Goal: Transaction & Acquisition: Download file/media

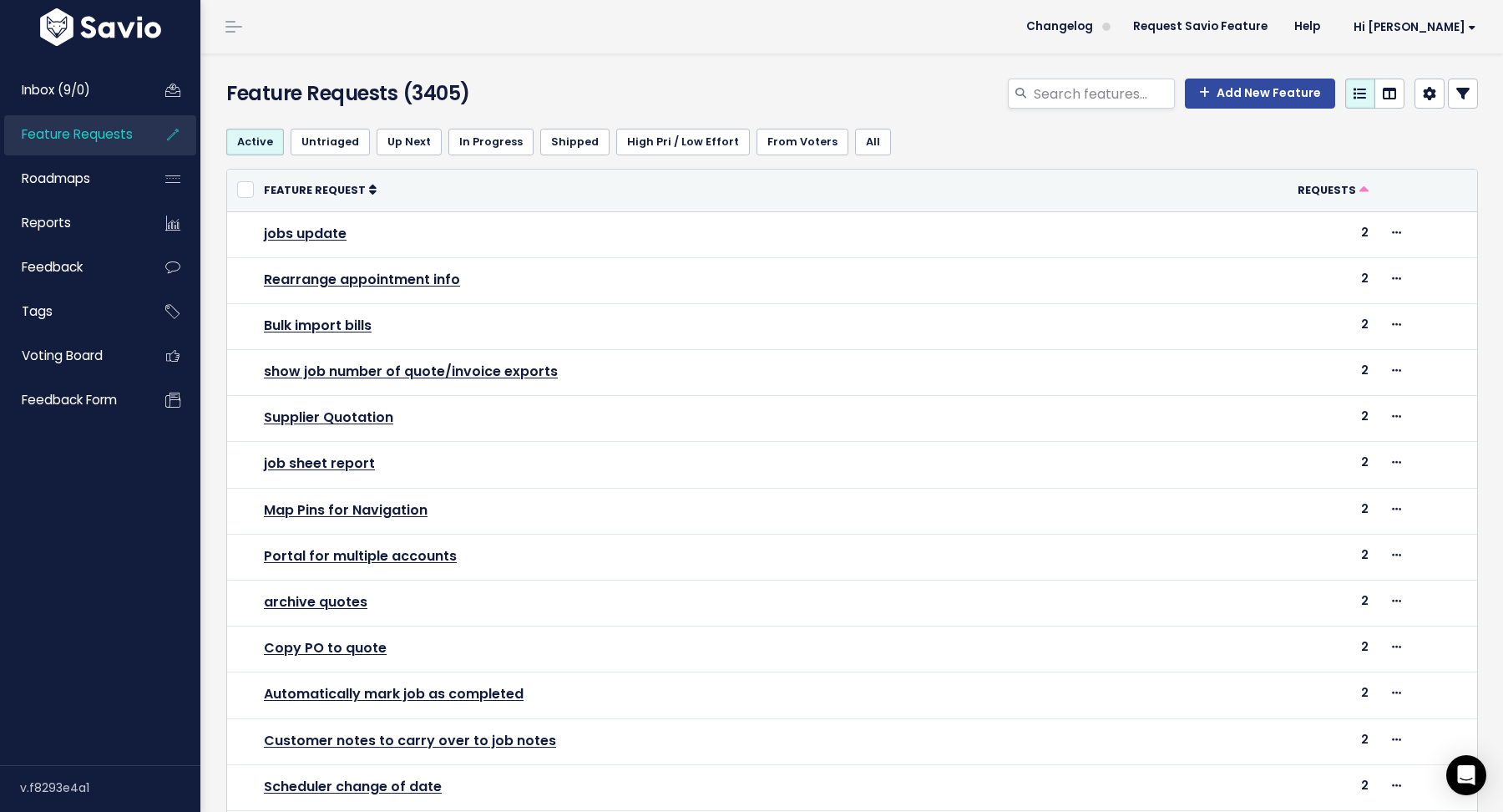
click at [573, 71] on div "Feature Requests (3405) Add New Feature" at bounding box center [849, 84] width 1297 height 62
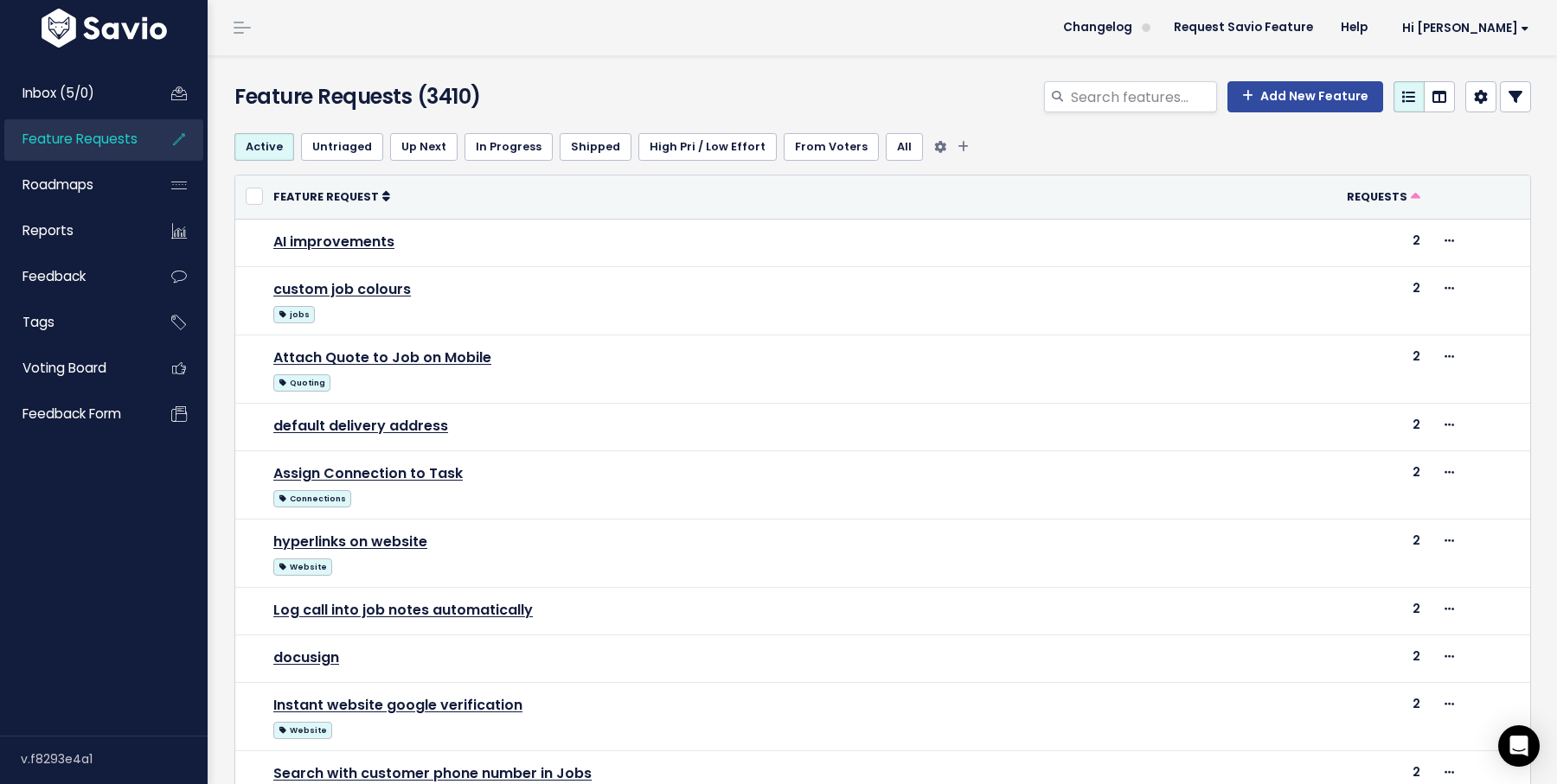
click at [1024, 138] on ul "Active Untriaged Up Next In Progress Shipped High Pri / Low Effort From Voters …" at bounding box center [883, 147] width 1297 height 28
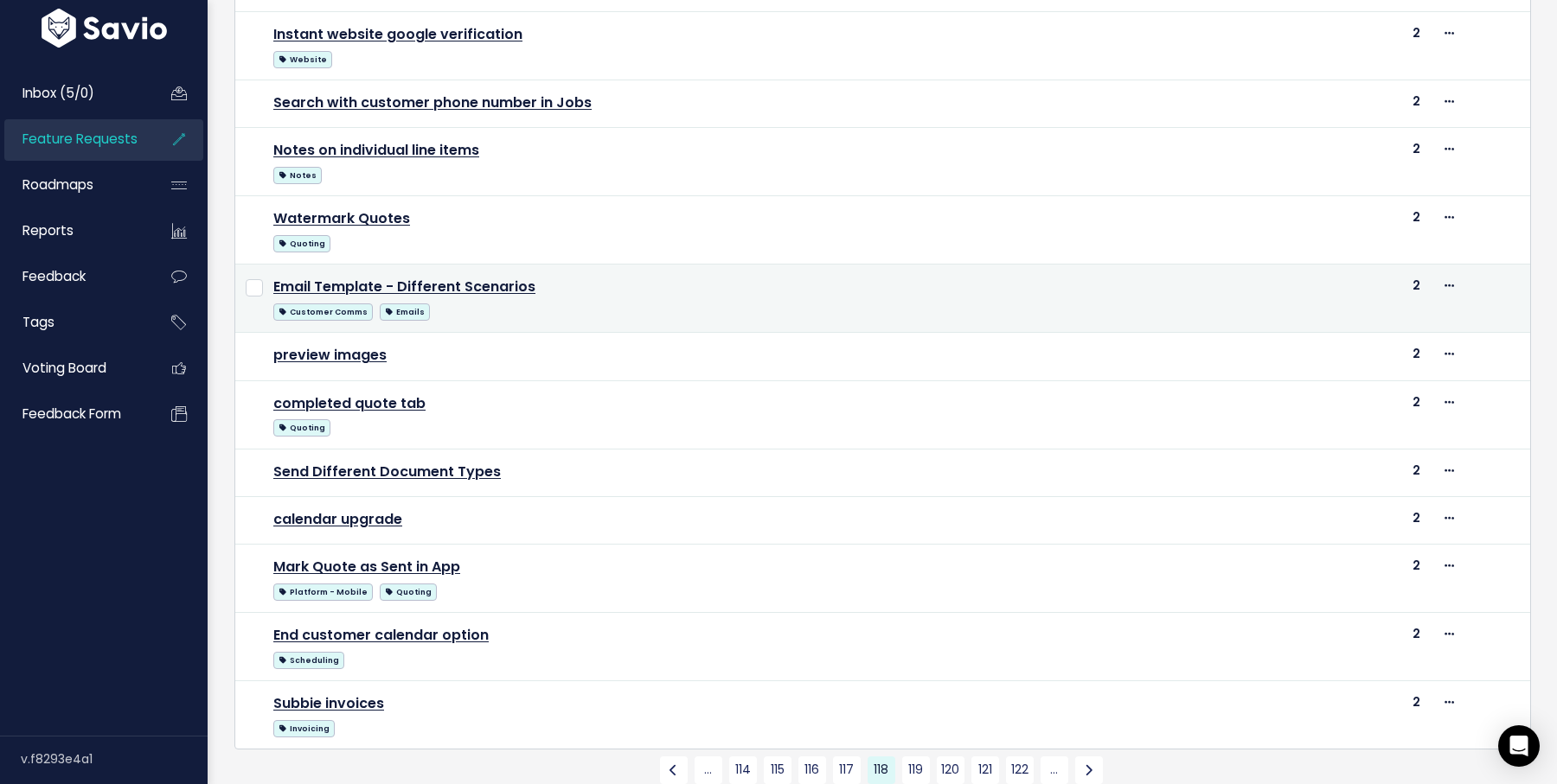
scroll to position [712, 0]
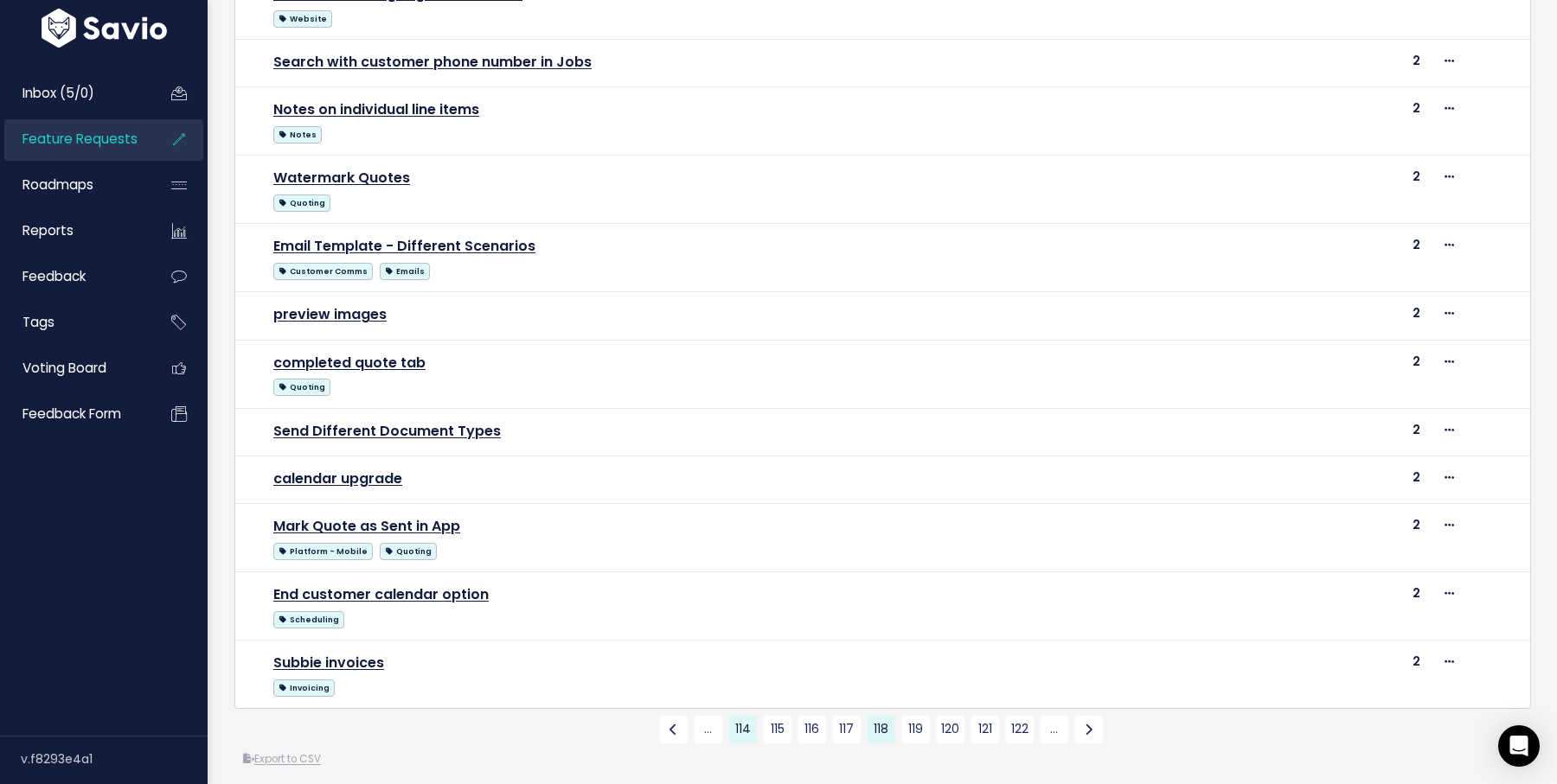
click at [738, 719] on link "114" at bounding box center [743, 730] width 28 height 28
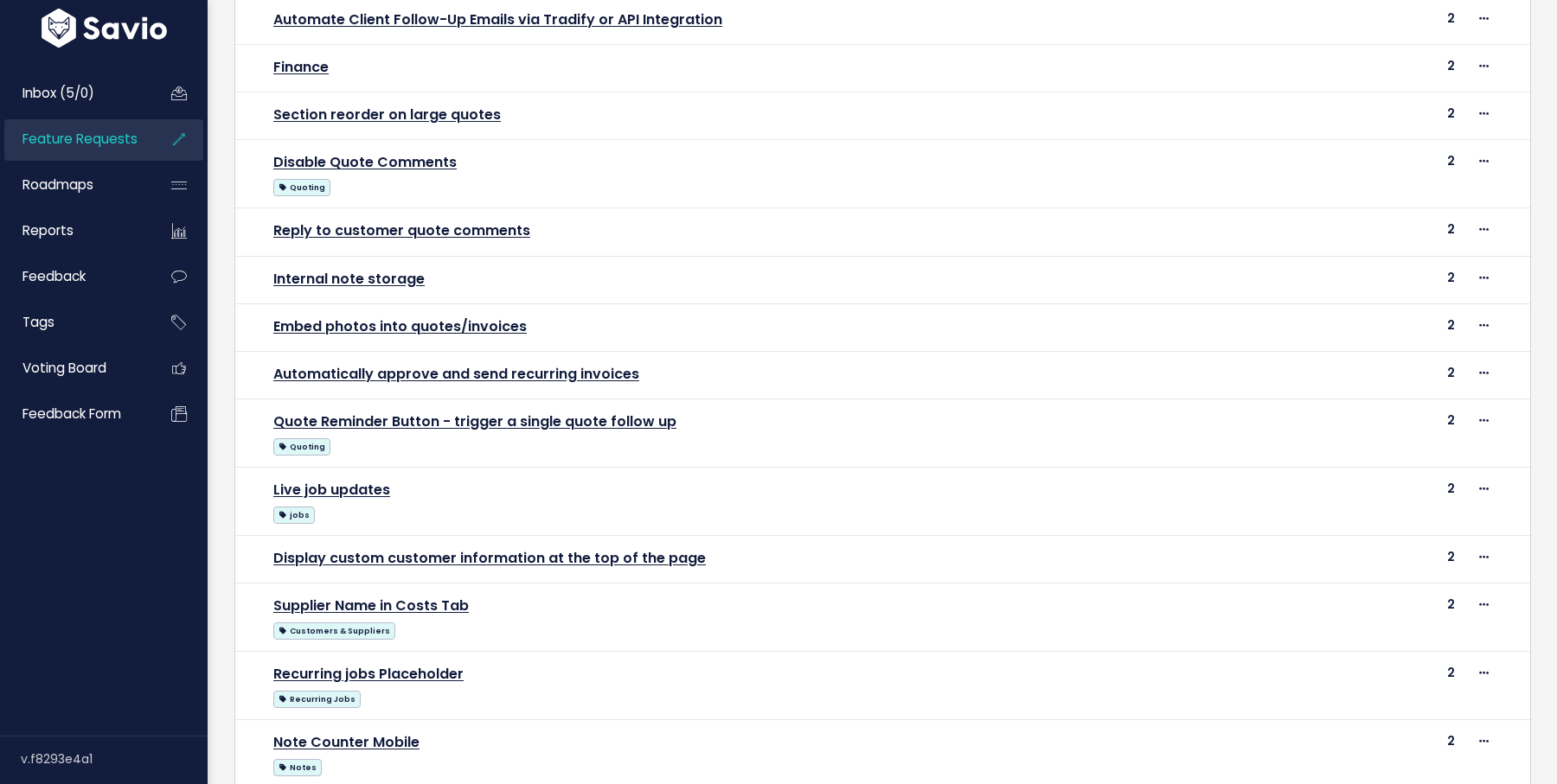
scroll to position [649, 0]
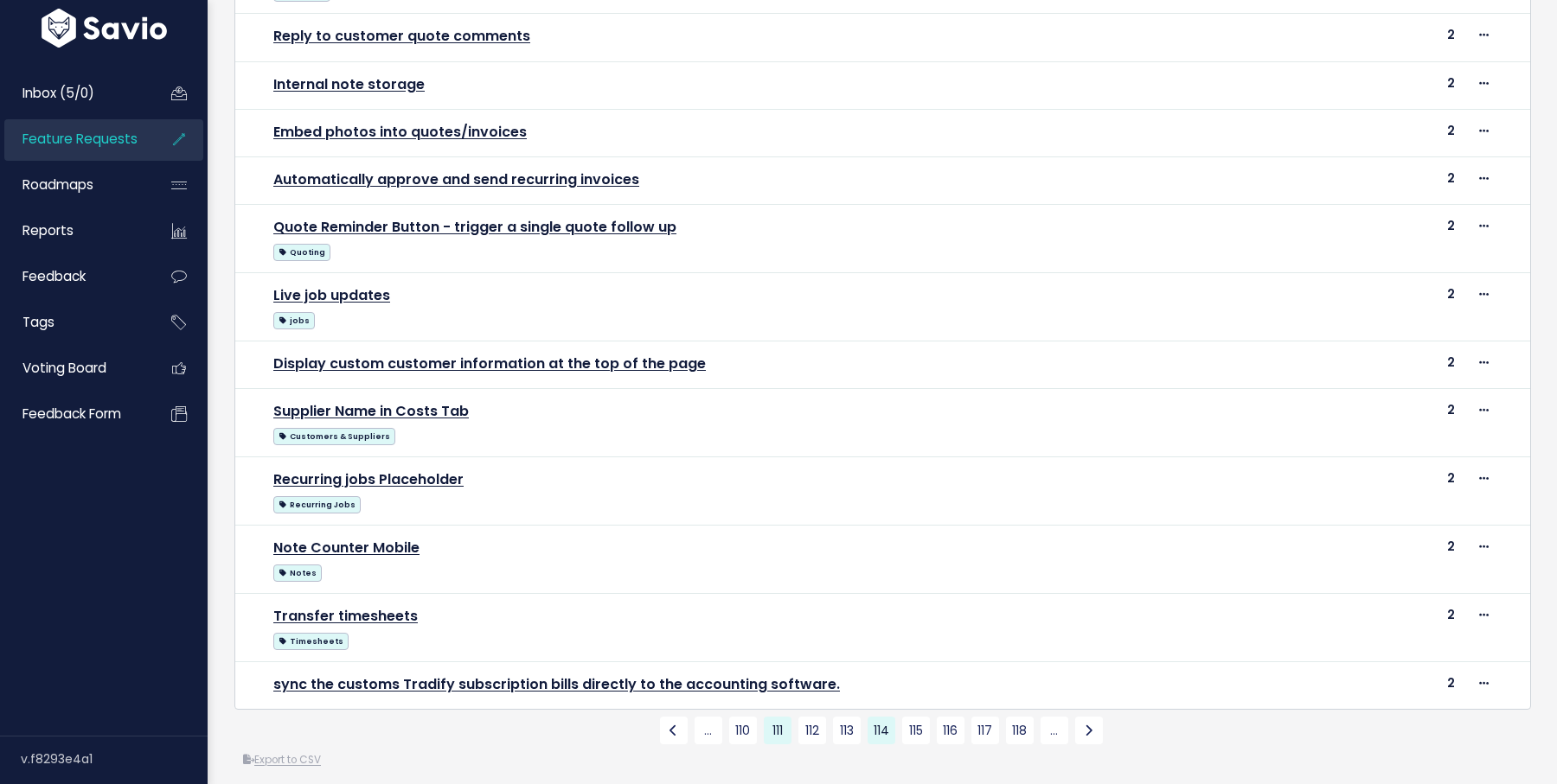
click at [777, 717] on link "111" at bounding box center [777, 731] width 28 height 28
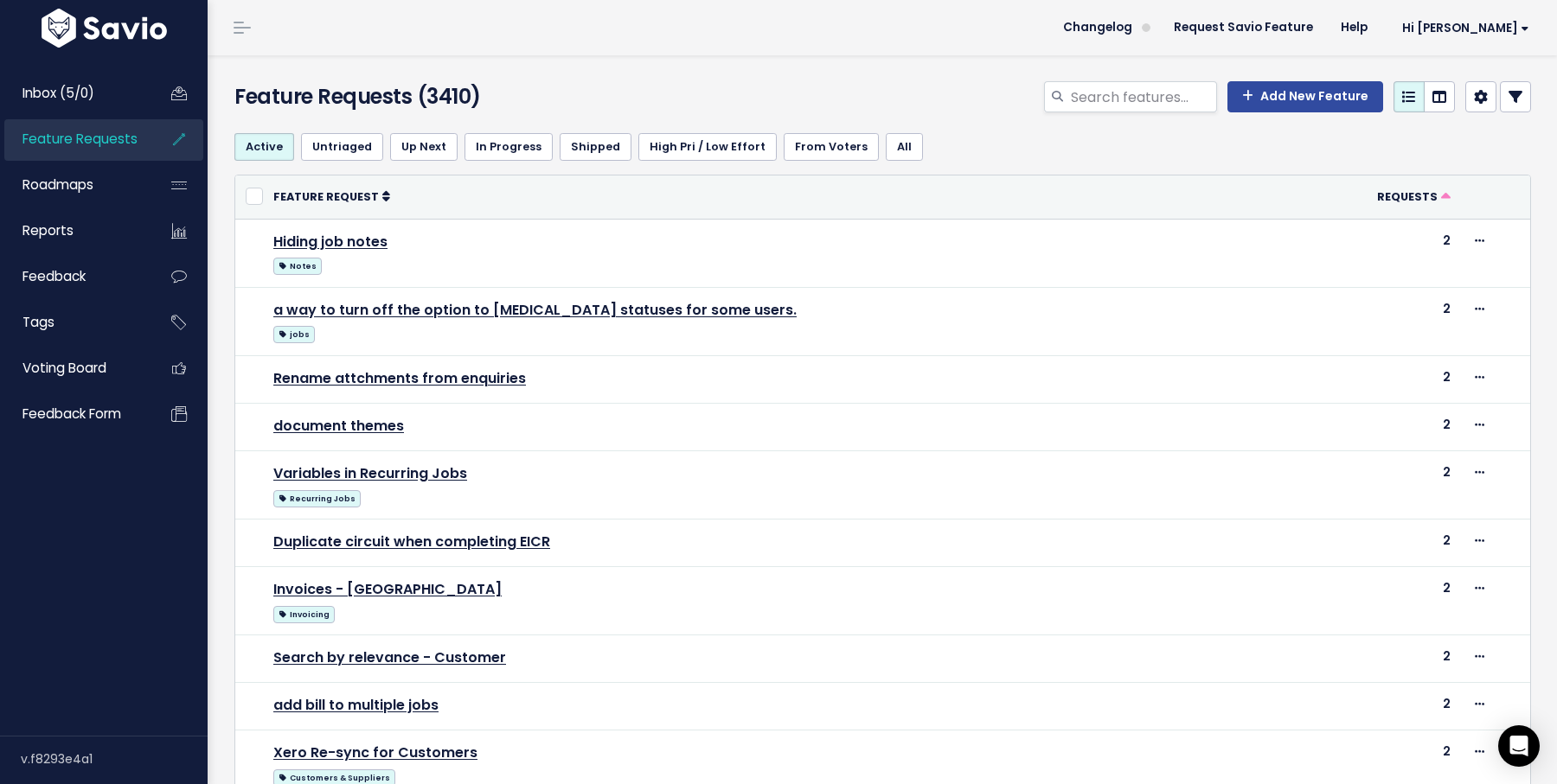
click at [941, 86] on div "Add New Feature" at bounding box center [1104, 100] width 883 height 38
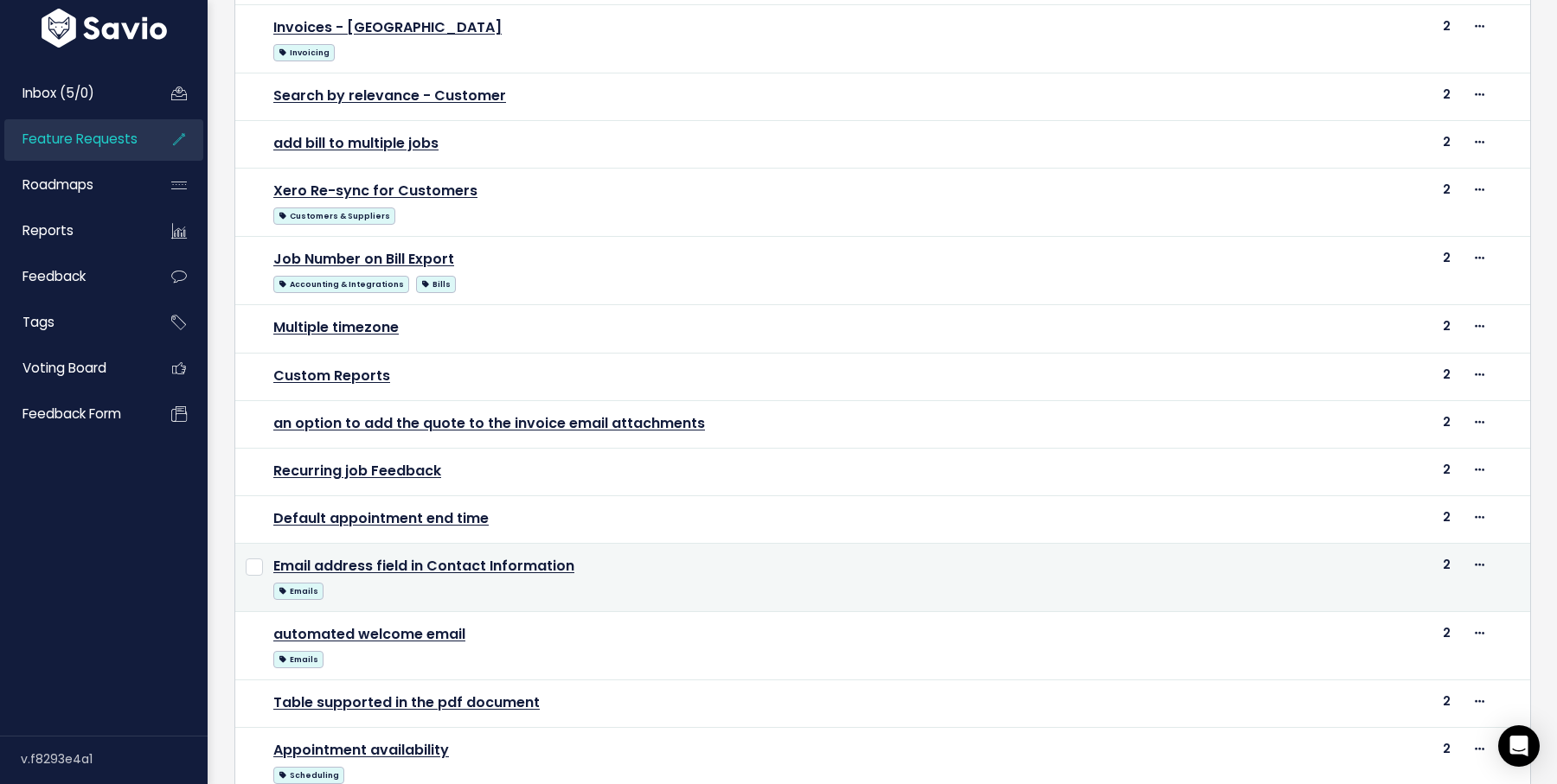
scroll to position [649, 0]
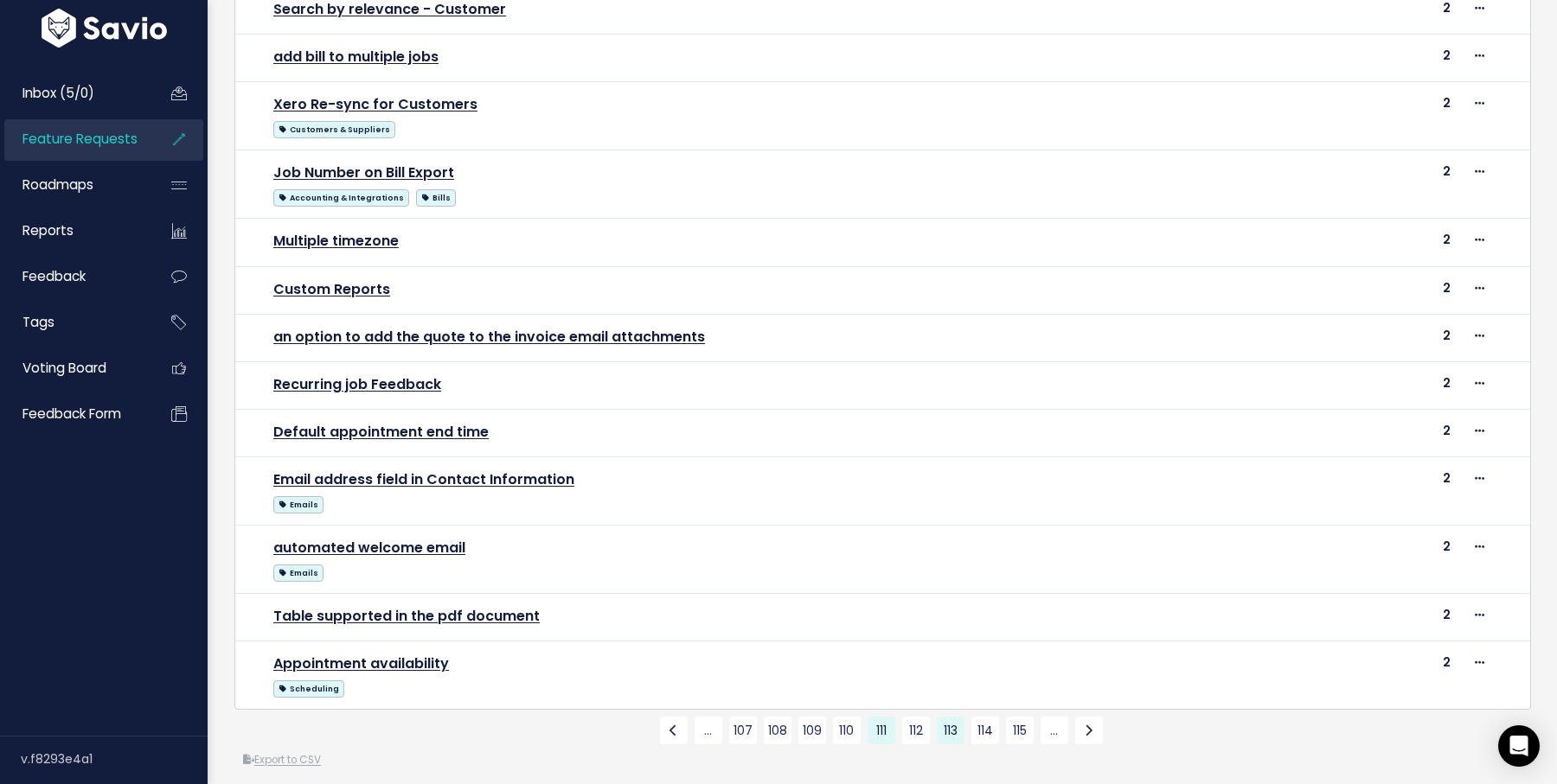
click at [949, 717] on link "113" at bounding box center [950, 731] width 28 height 28
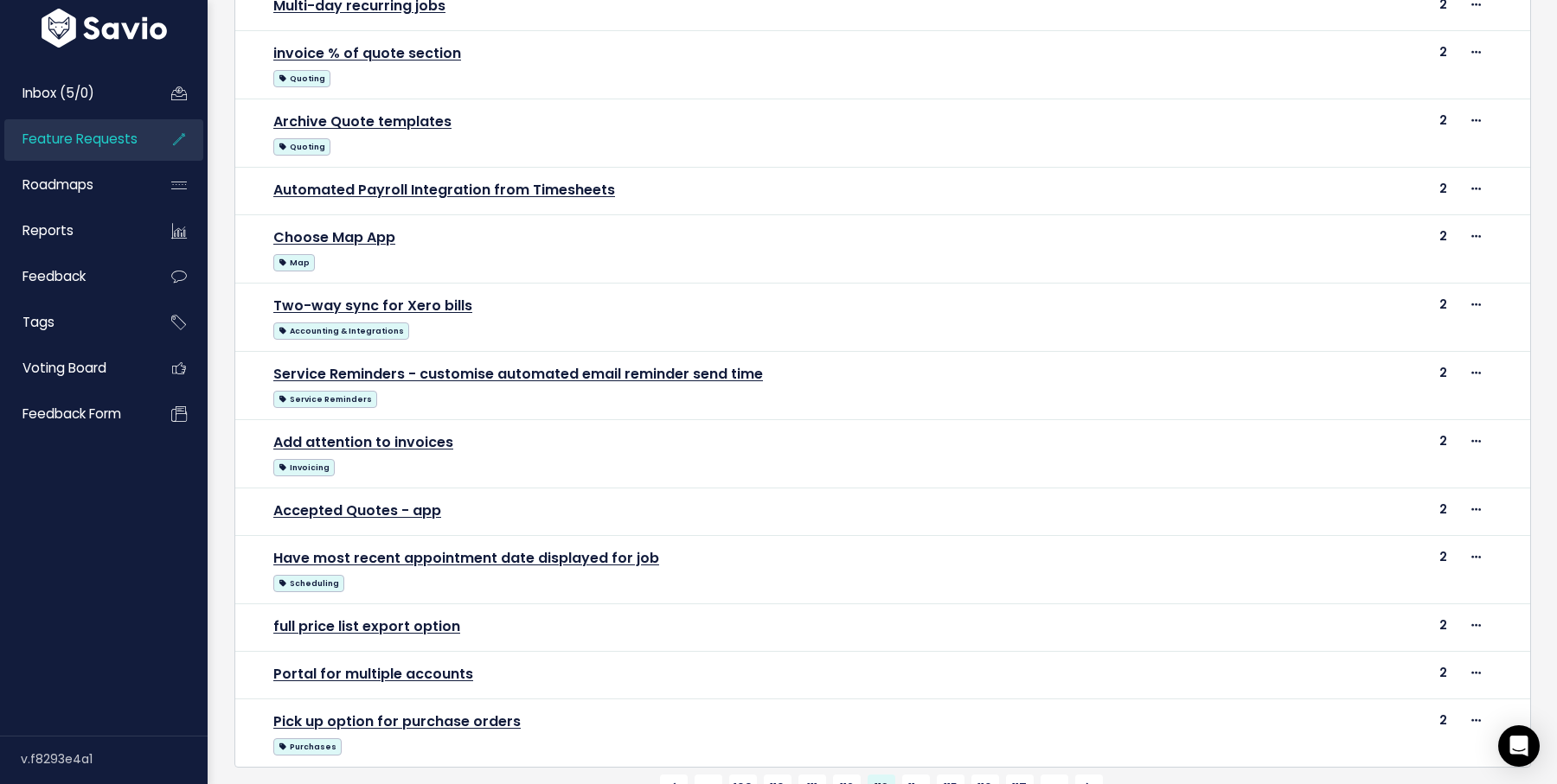
scroll to position [649, 0]
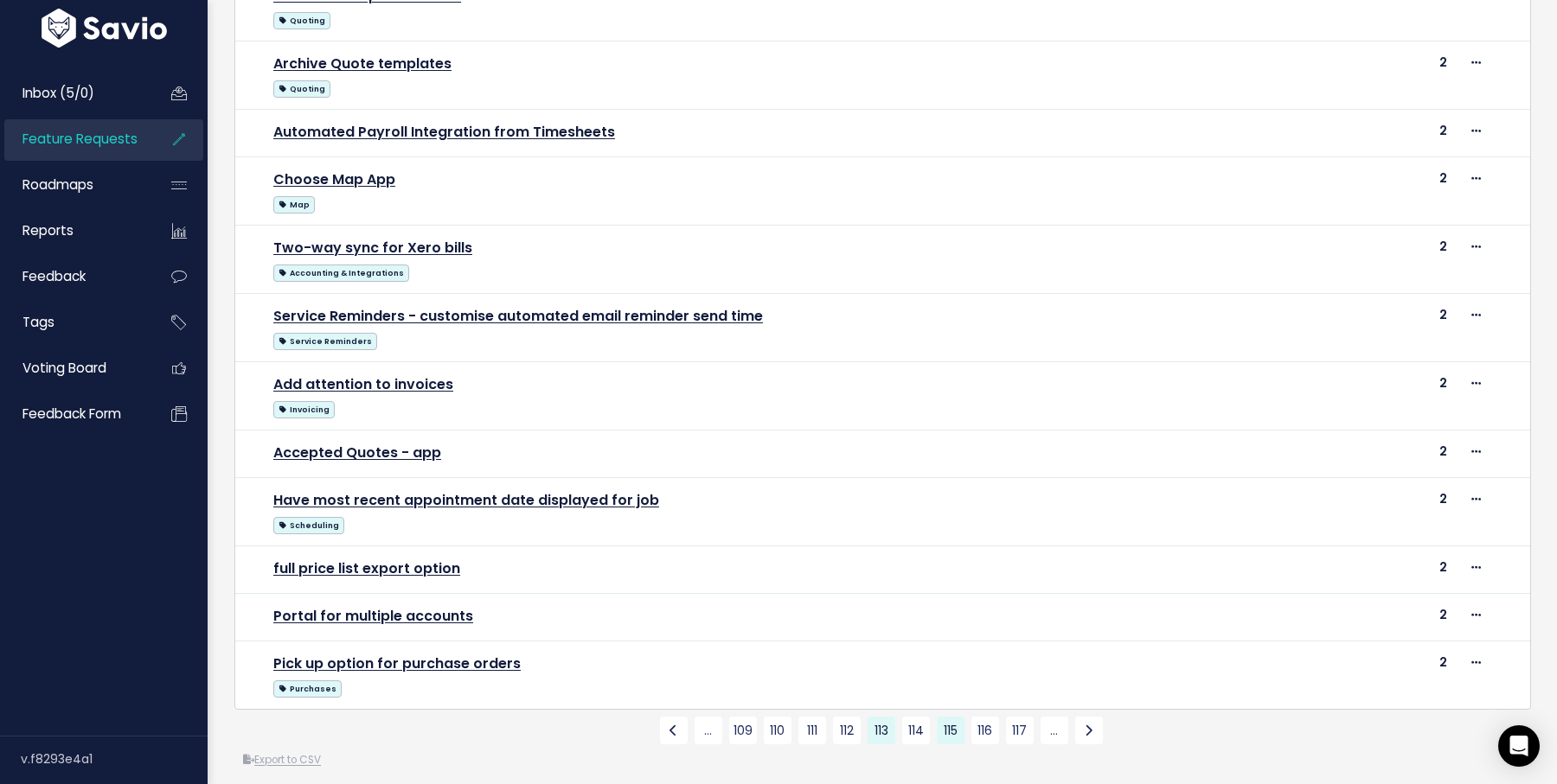
click at [953, 722] on link "115" at bounding box center [950, 731] width 28 height 28
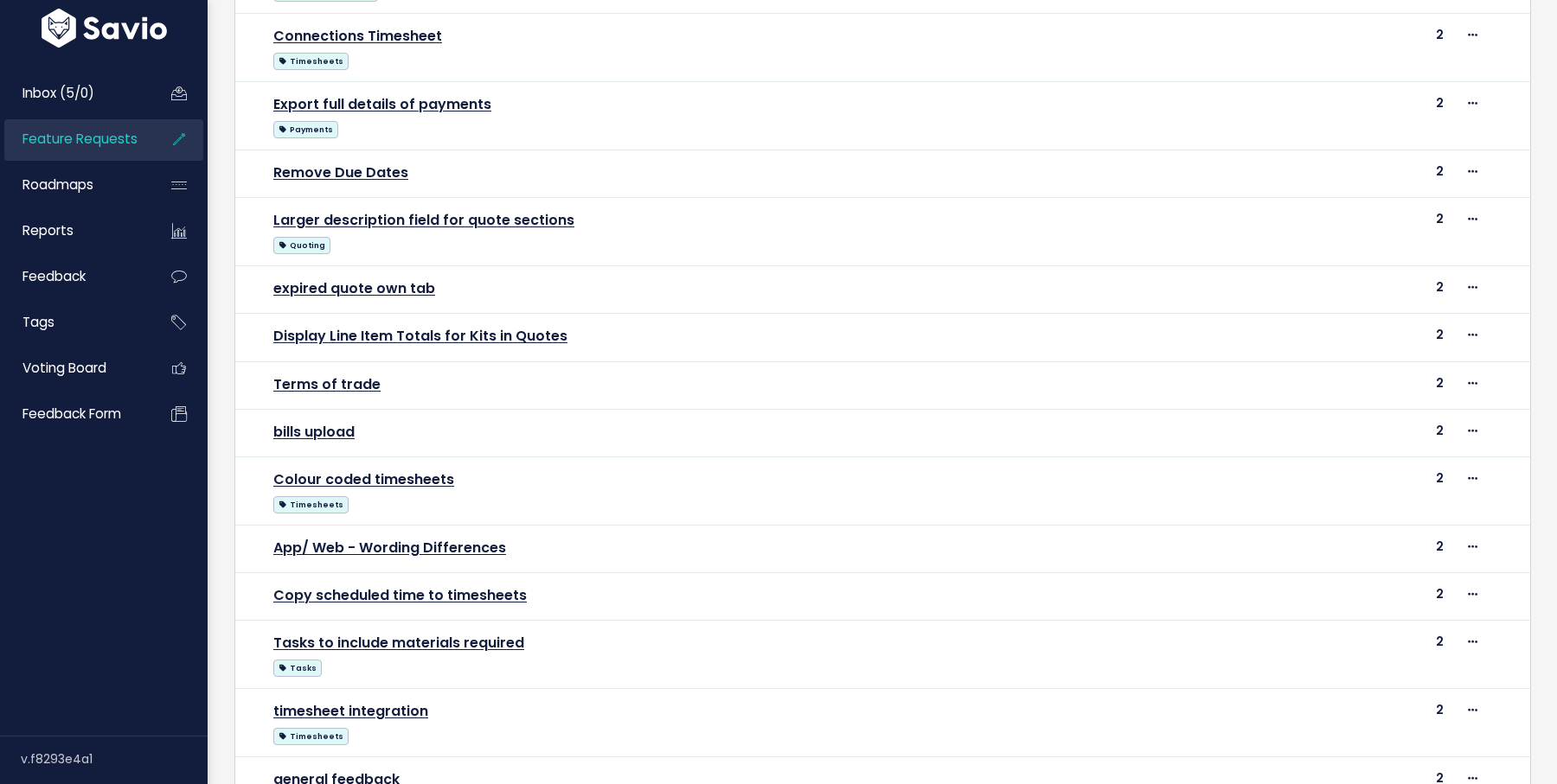
scroll to position [649, 0]
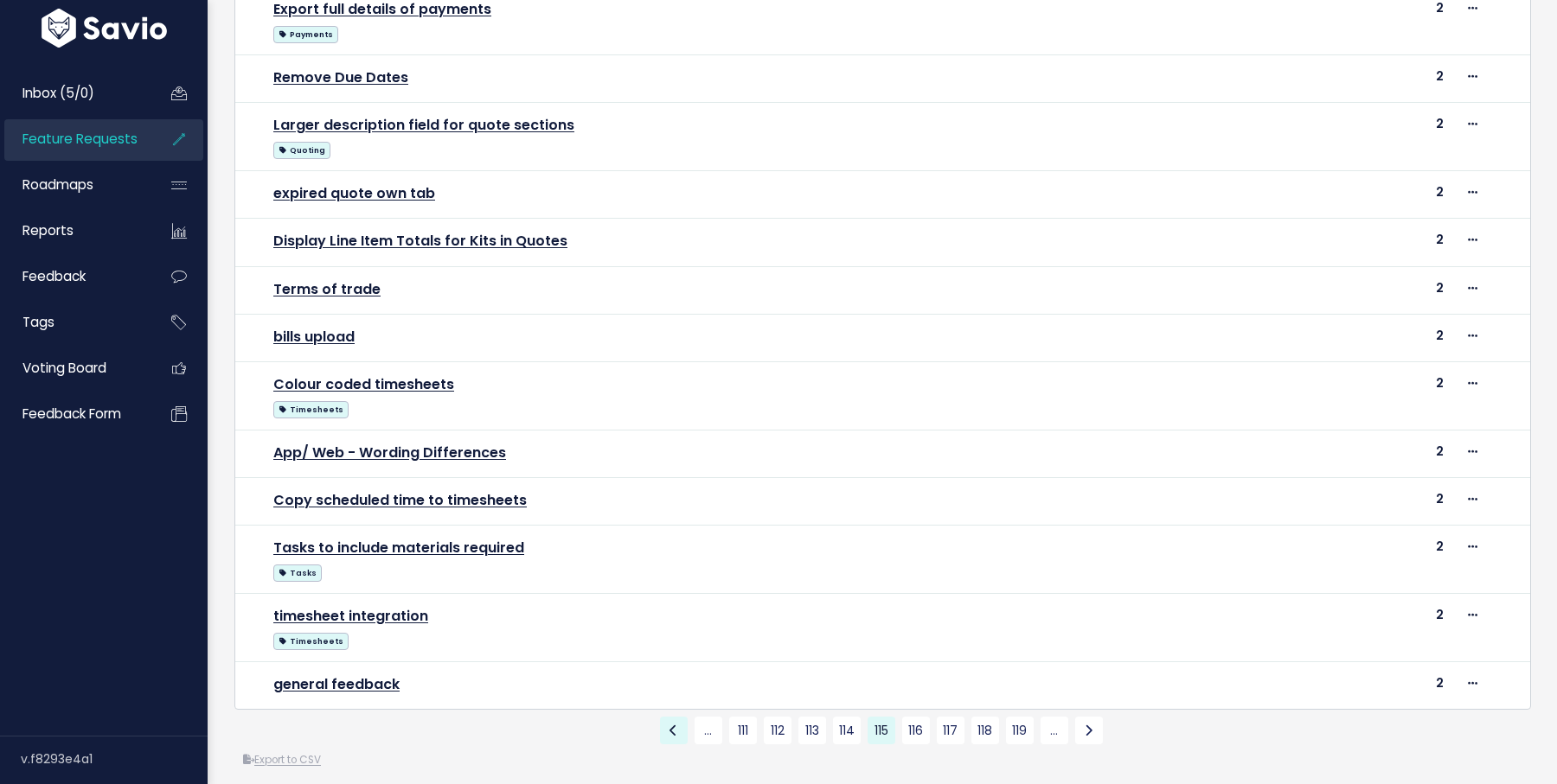
click at [672, 724] on icon at bounding box center [673, 730] width 8 height 12
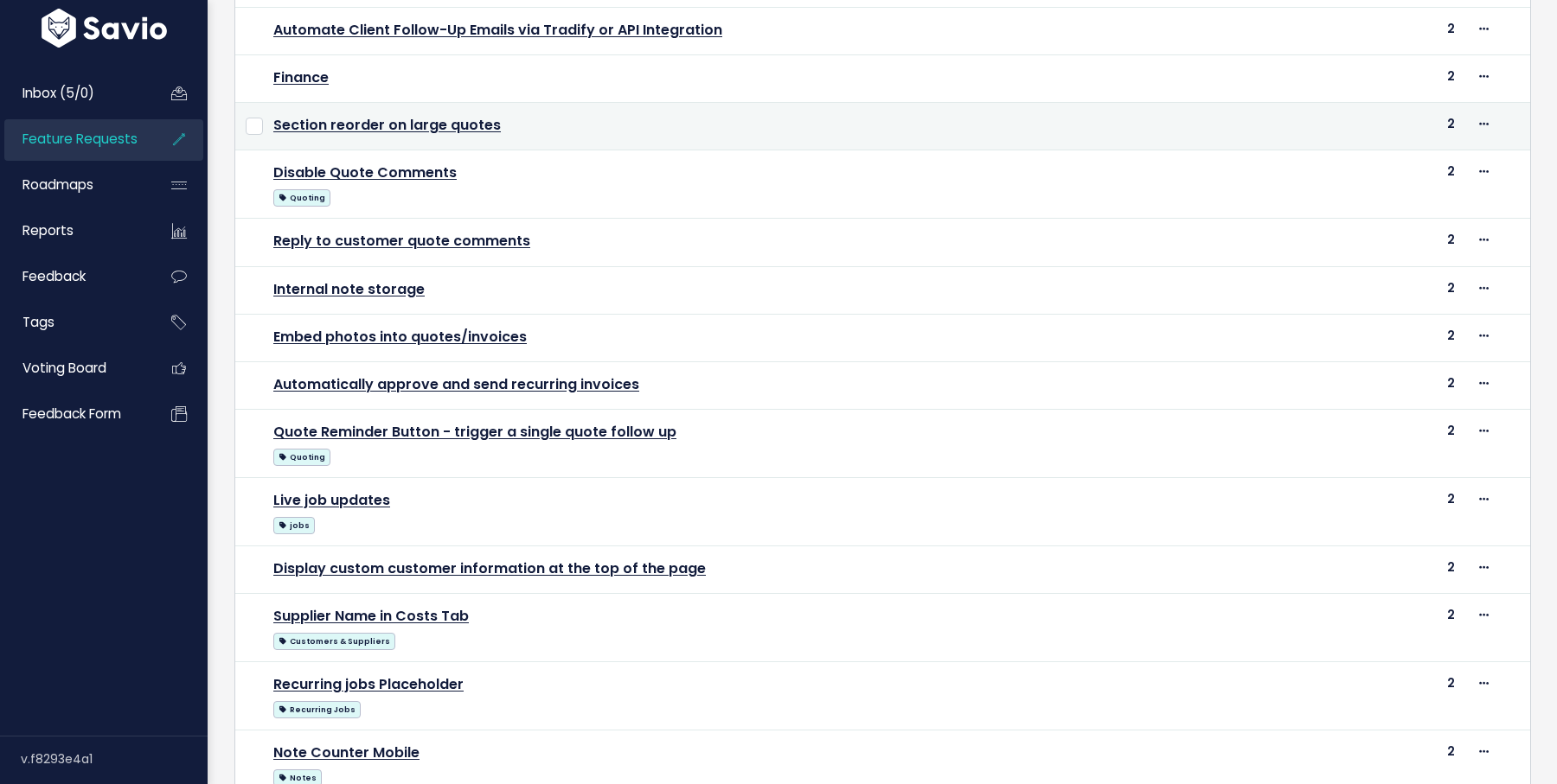
scroll to position [649, 0]
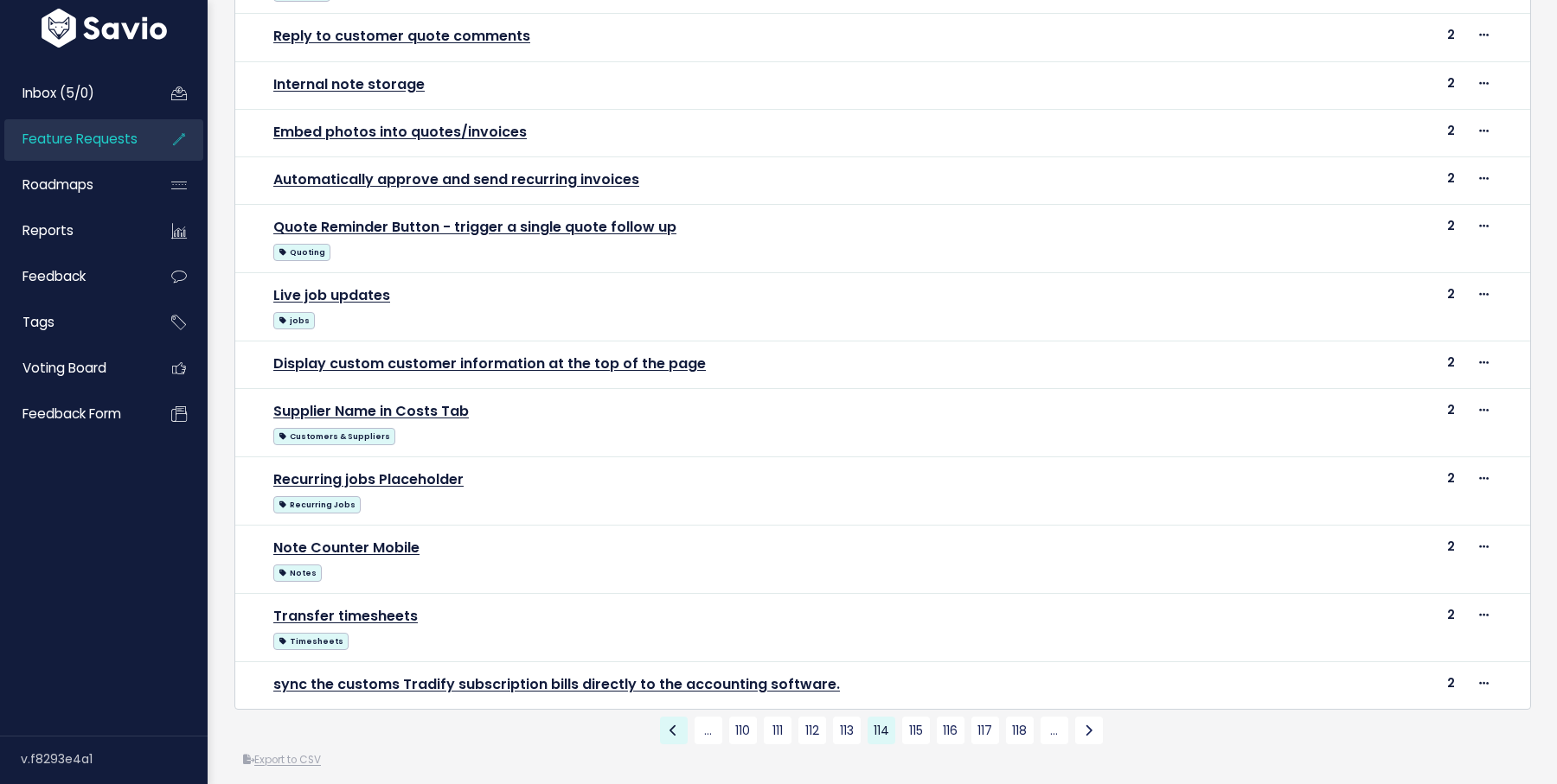
click at [665, 720] on link at bounding box center [673, 731] width 28 height 28
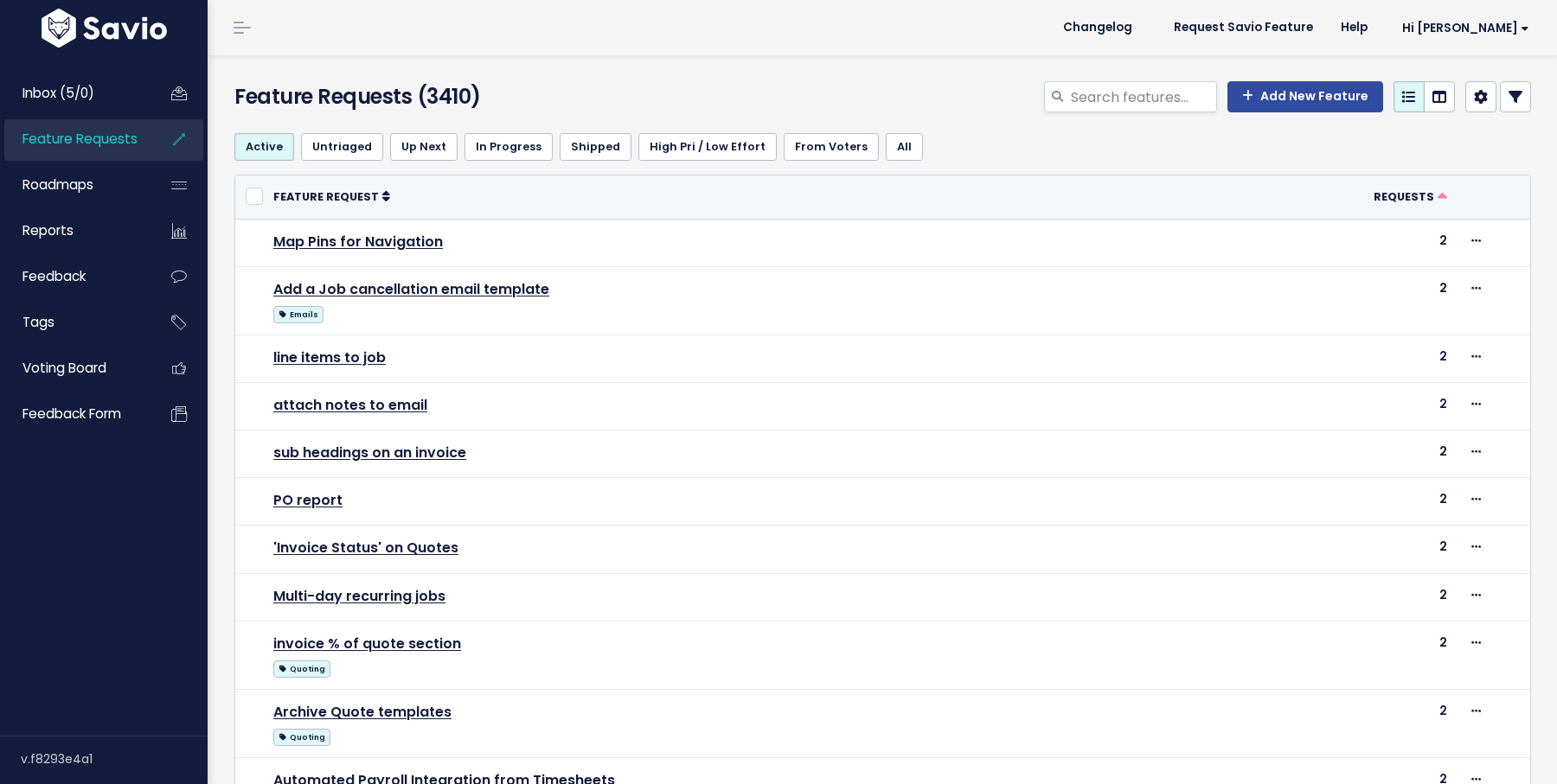
scroll to position [649, 0]
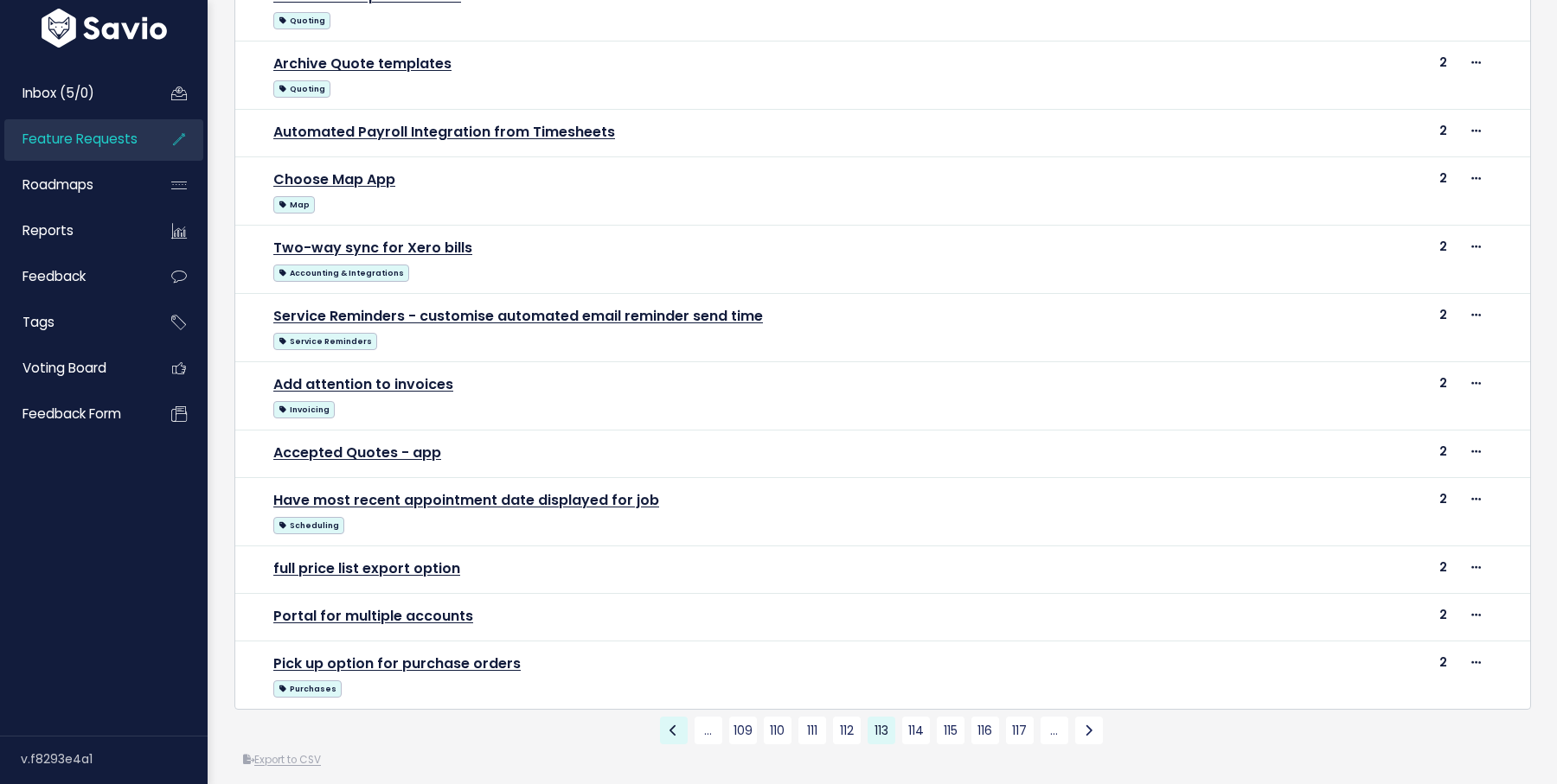
click at [671, 724] on icon at bounding box center [673, 730] width 8 height 12
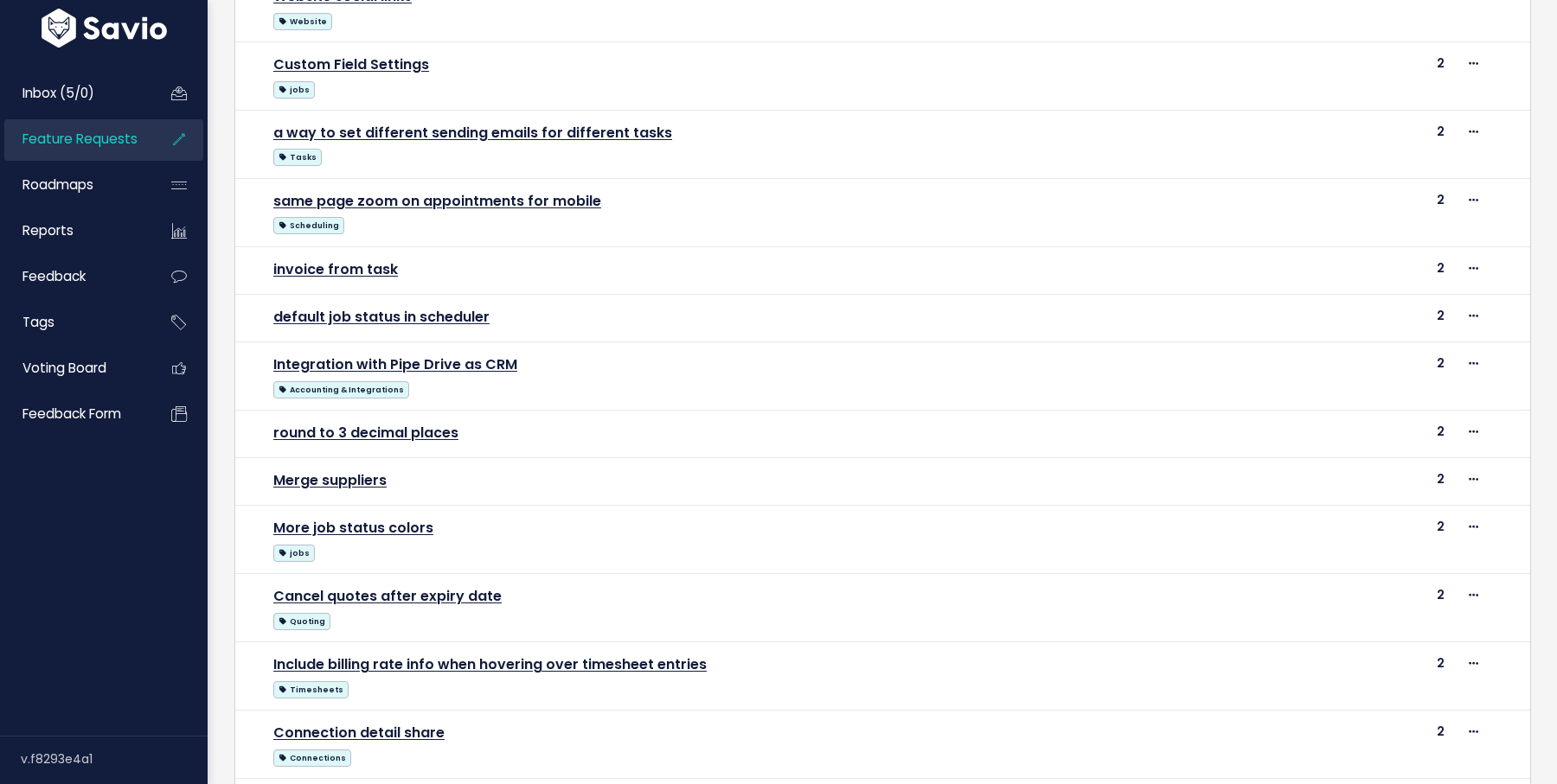
scroll to position [691, 0]
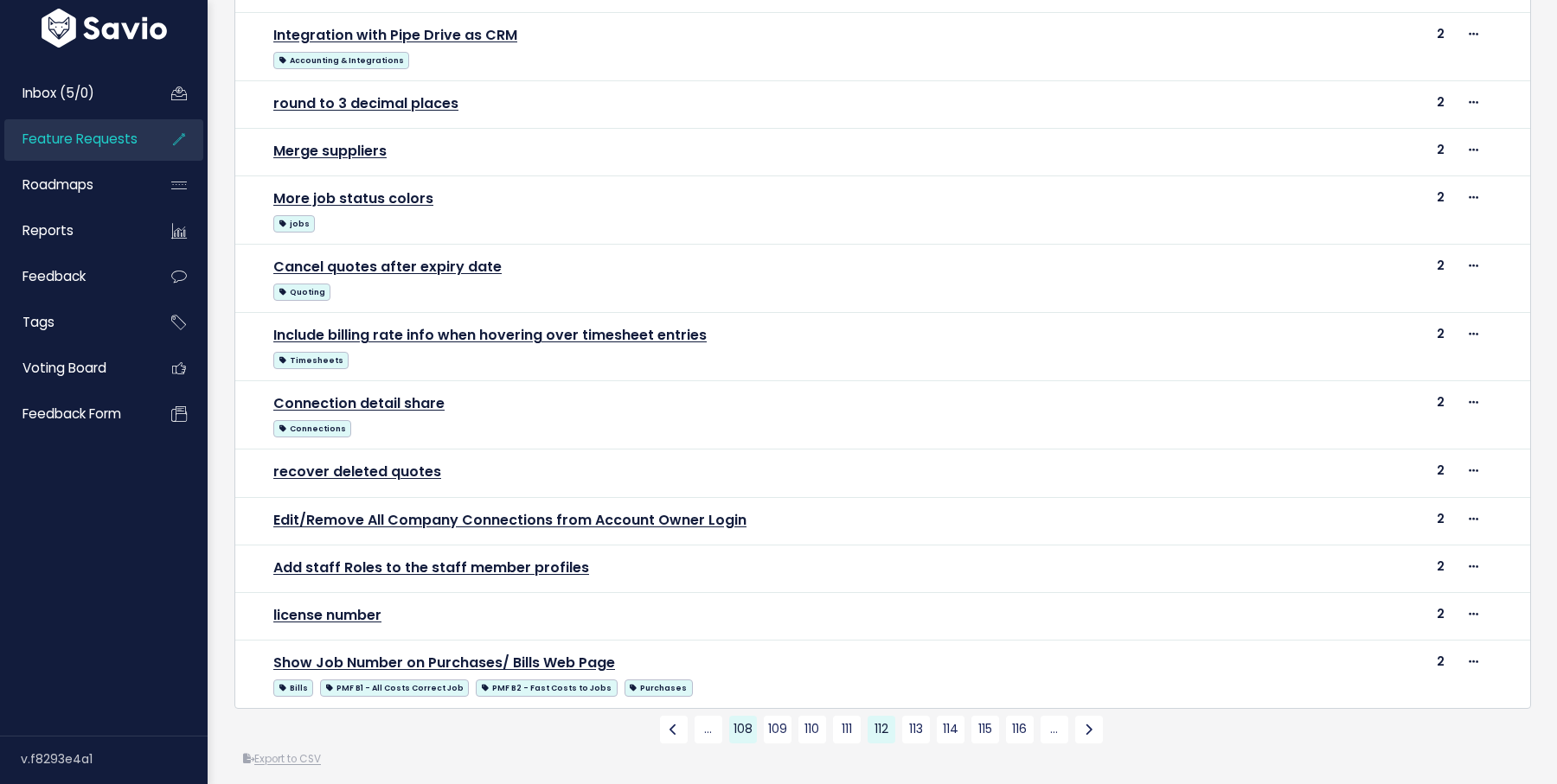
click at [737, 719] on link "108" at bounding box center [743, 730] width 28 height 28
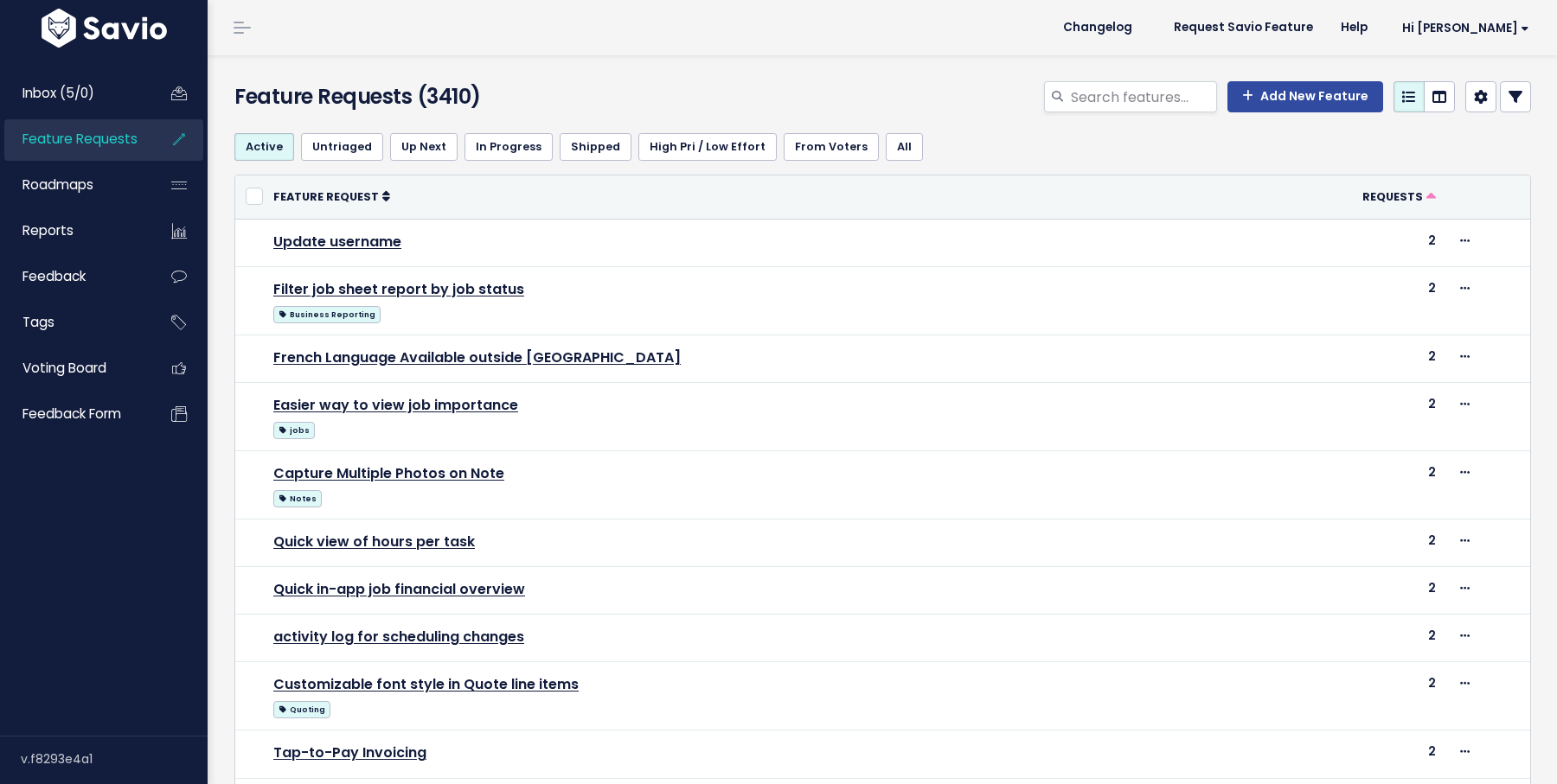
scroll to position [691, 0]
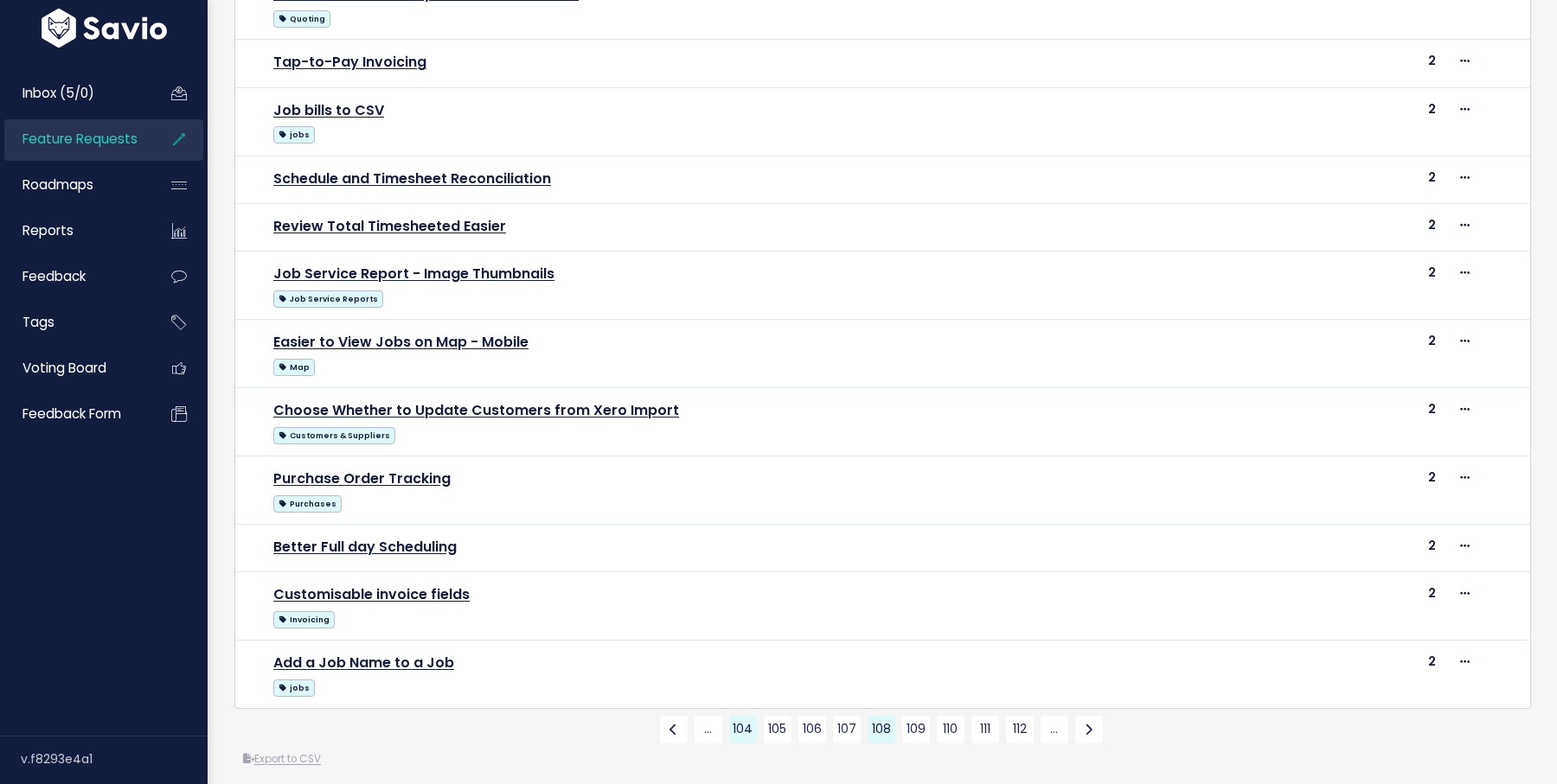
click at [746, 716] on link "104" at bounding box center [743, 730] width 28 height 28
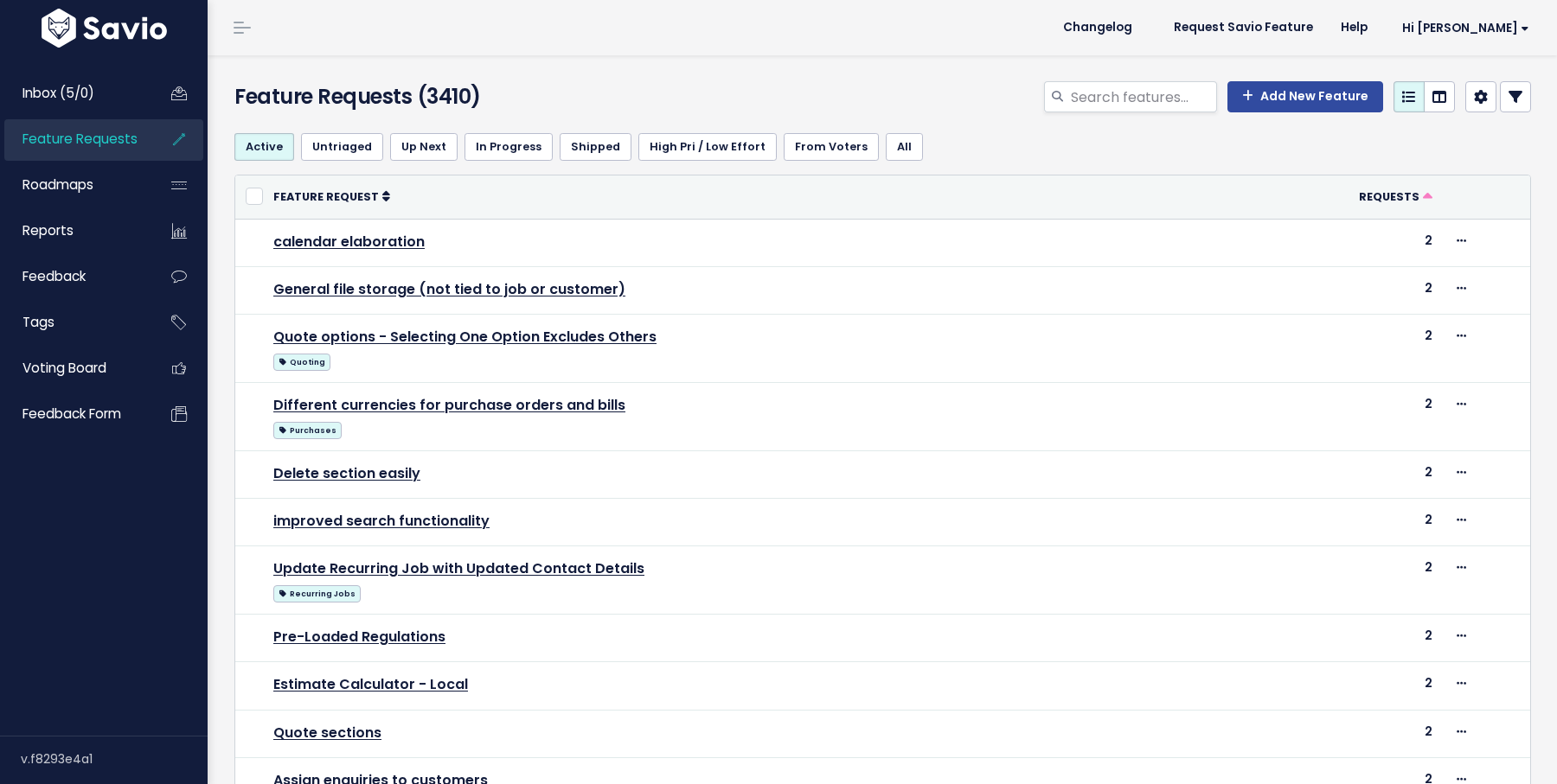
scroll to position [628, 0]
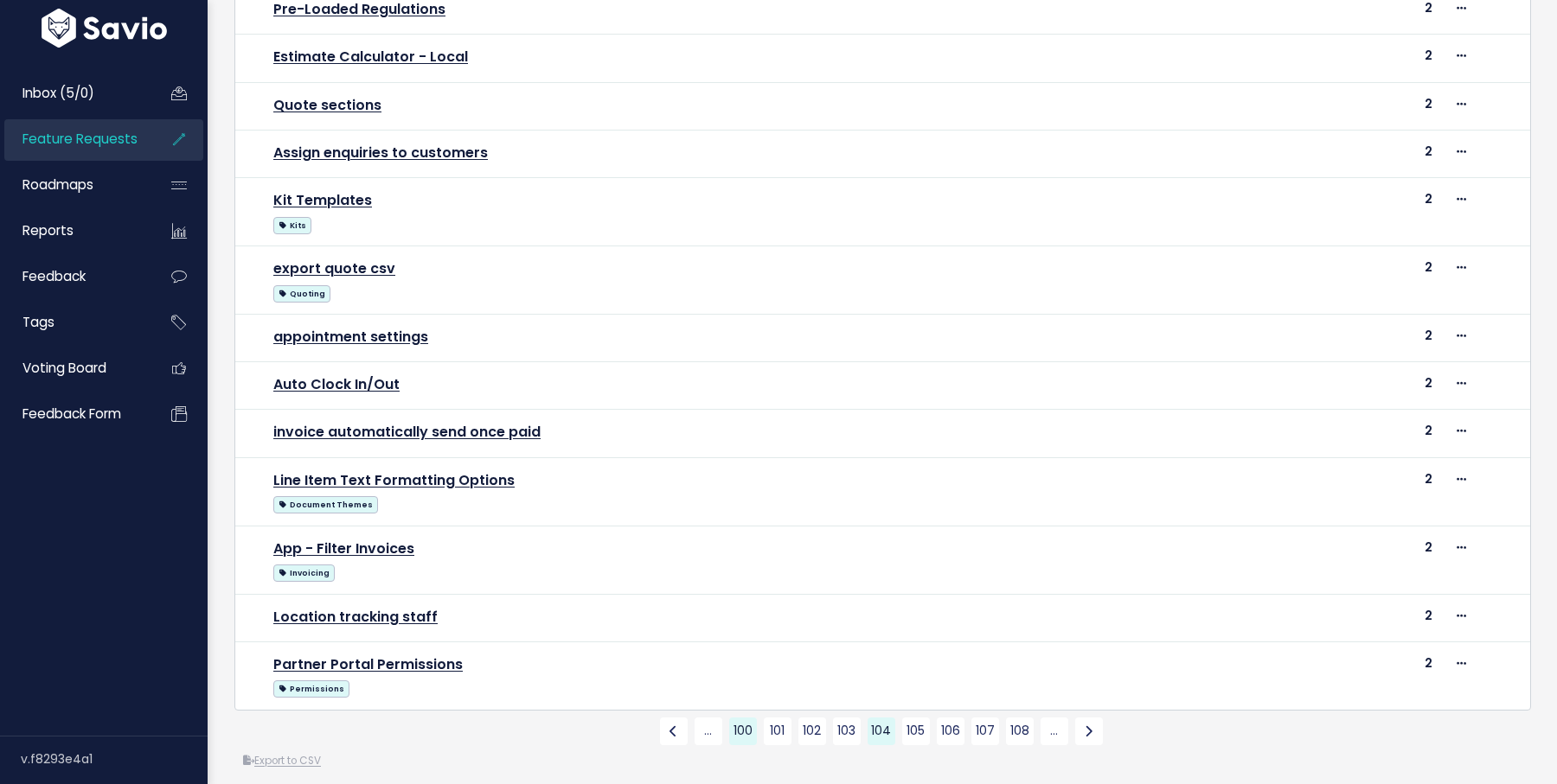
click at [740, 724] on link "100" at bounding box center [743, 732] width 28 height 28
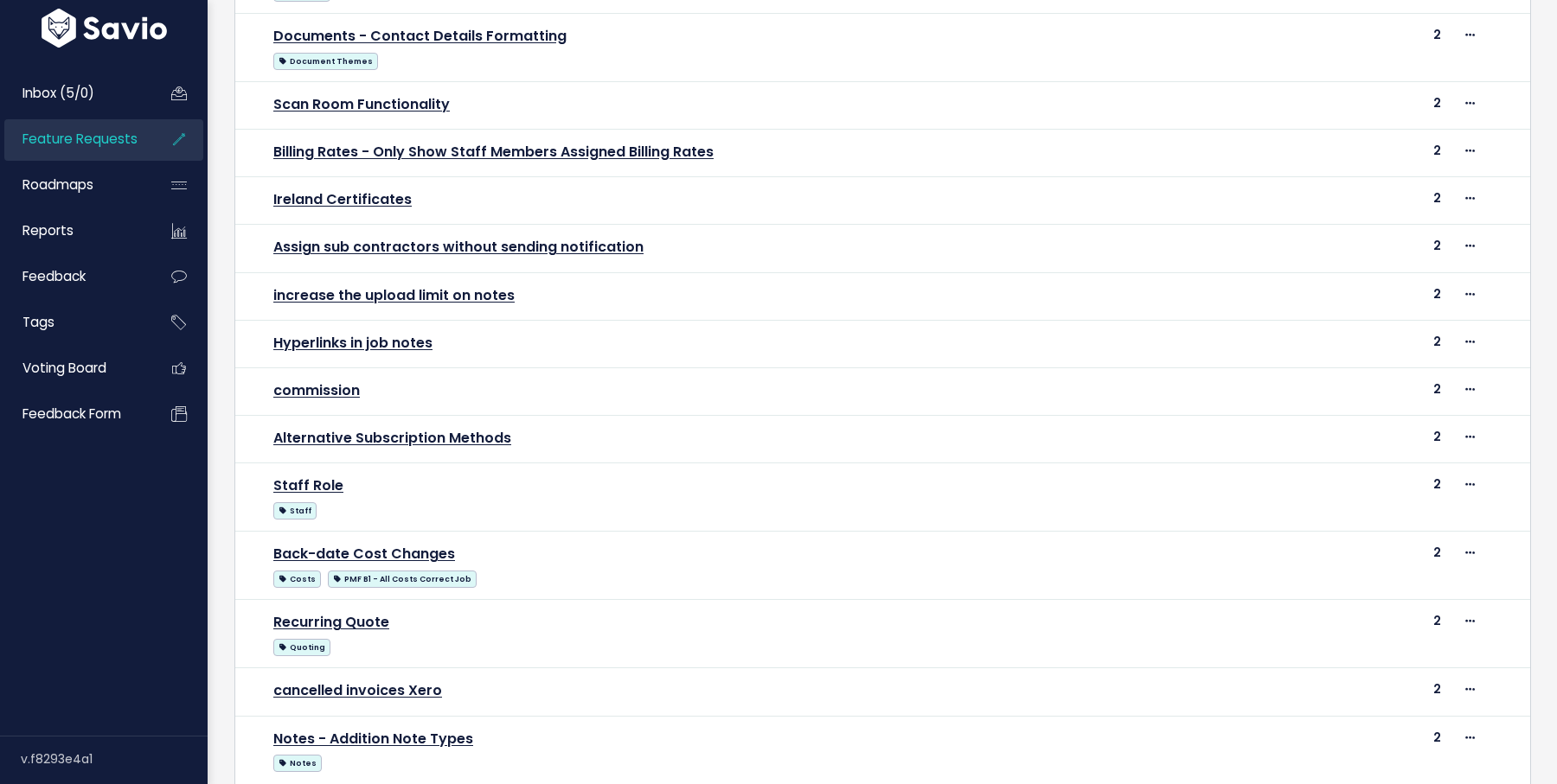
scroll to position [628, 0]
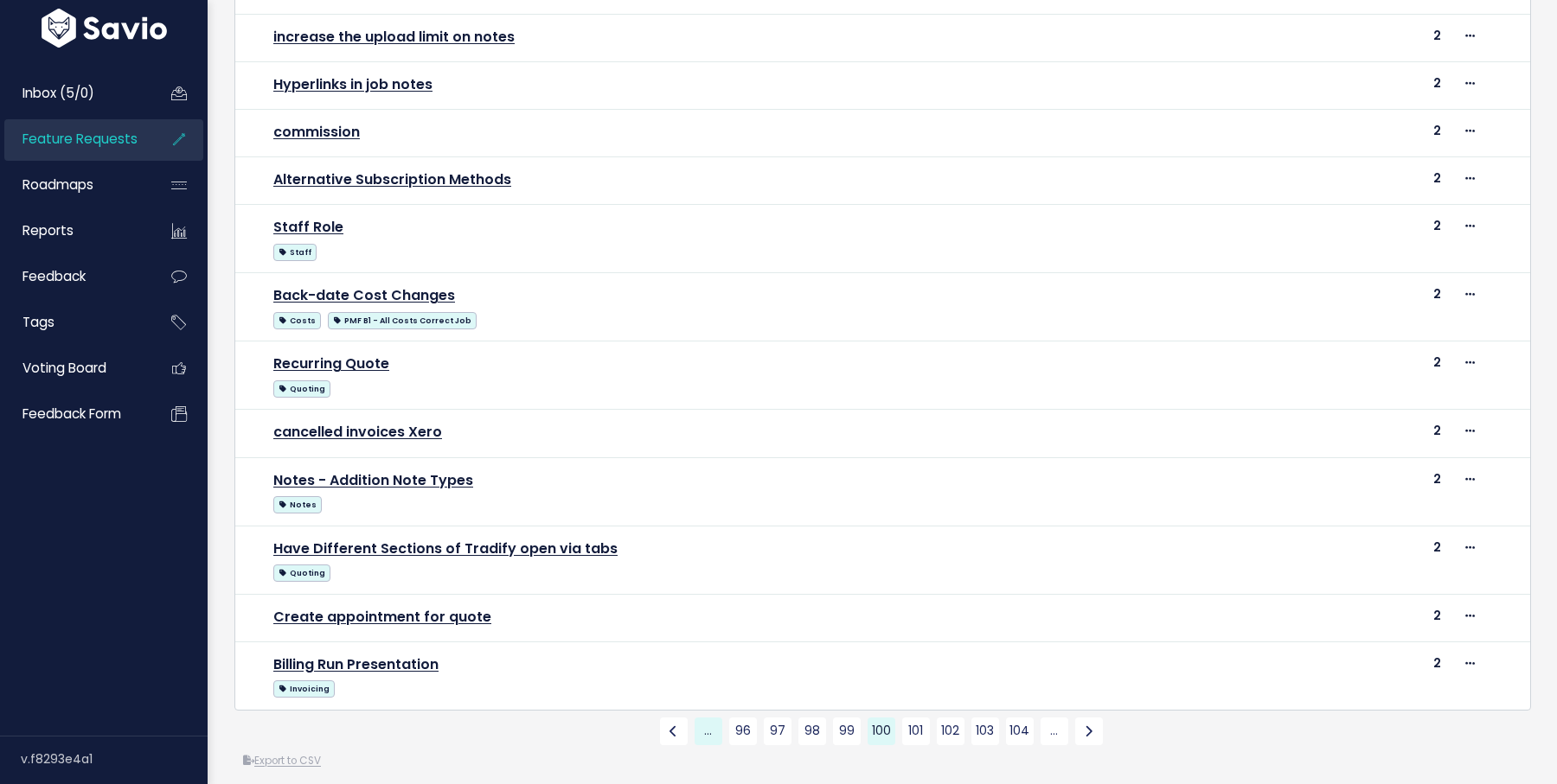
click at [706, 718] on link "…" at bounding box center [709, 732] width 28 height 28
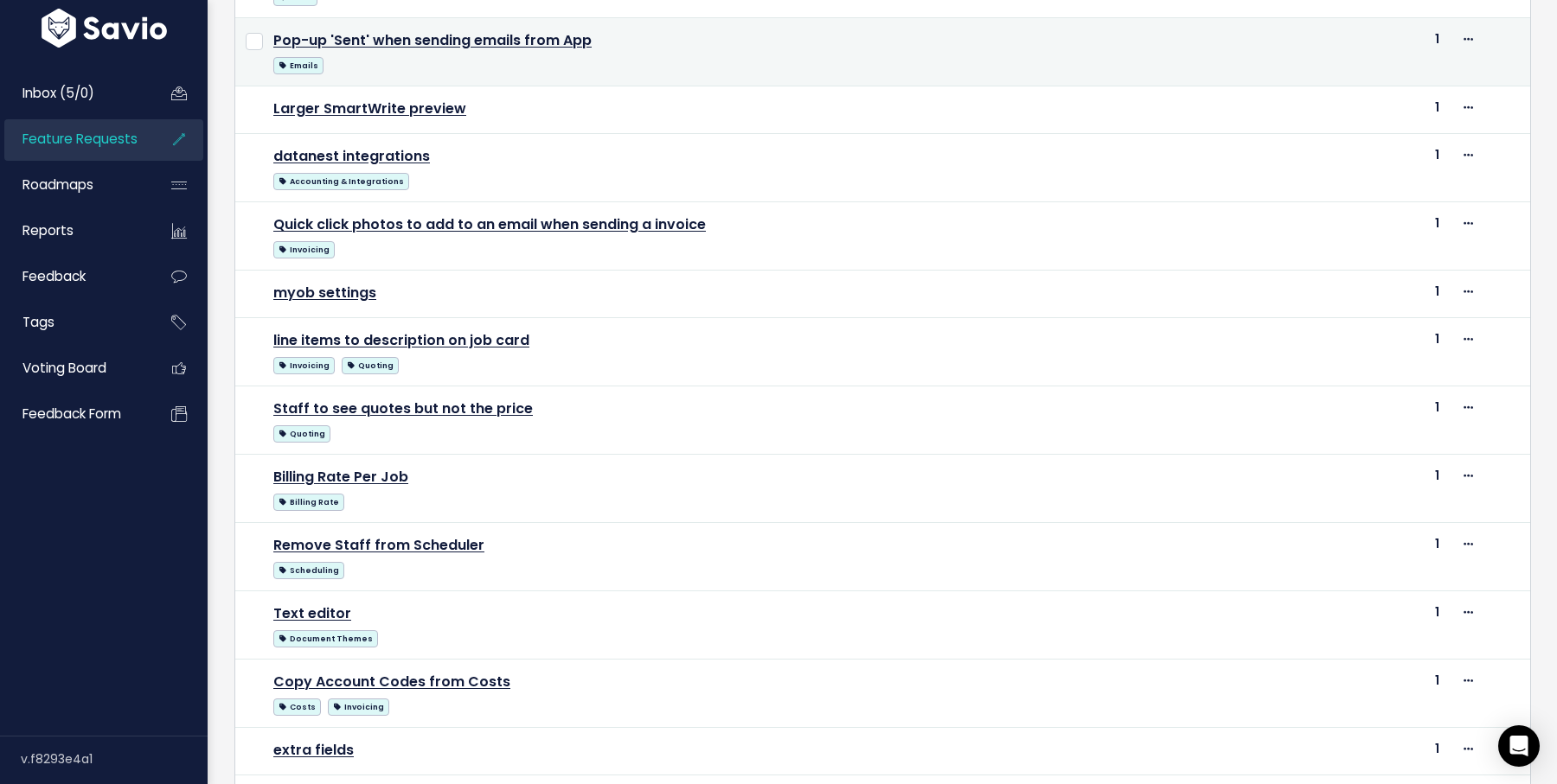
scroll to position [712, 0]
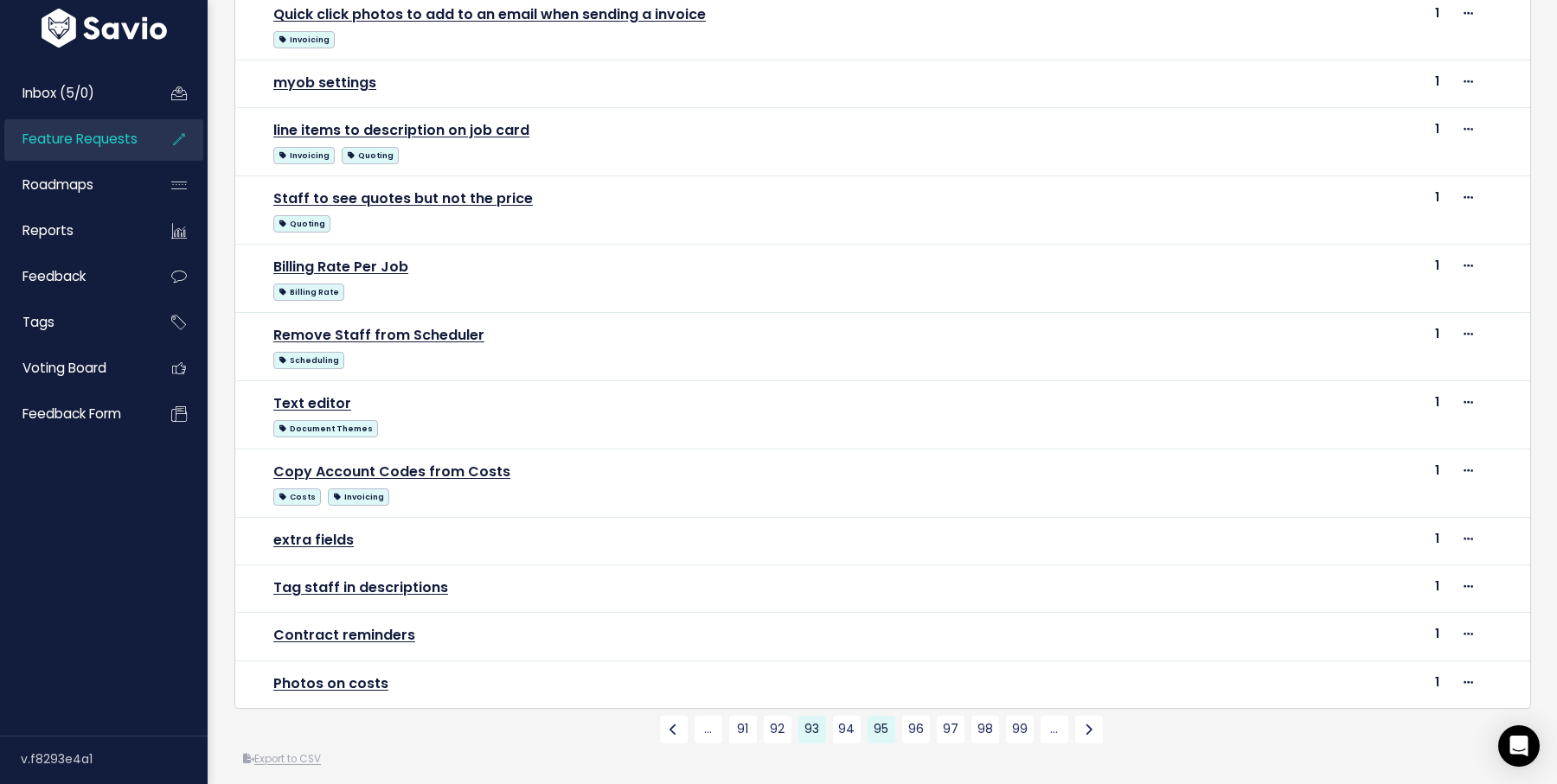
click at [808, 716] on link "93" at bounding box center [812, 730] width 28 height 28
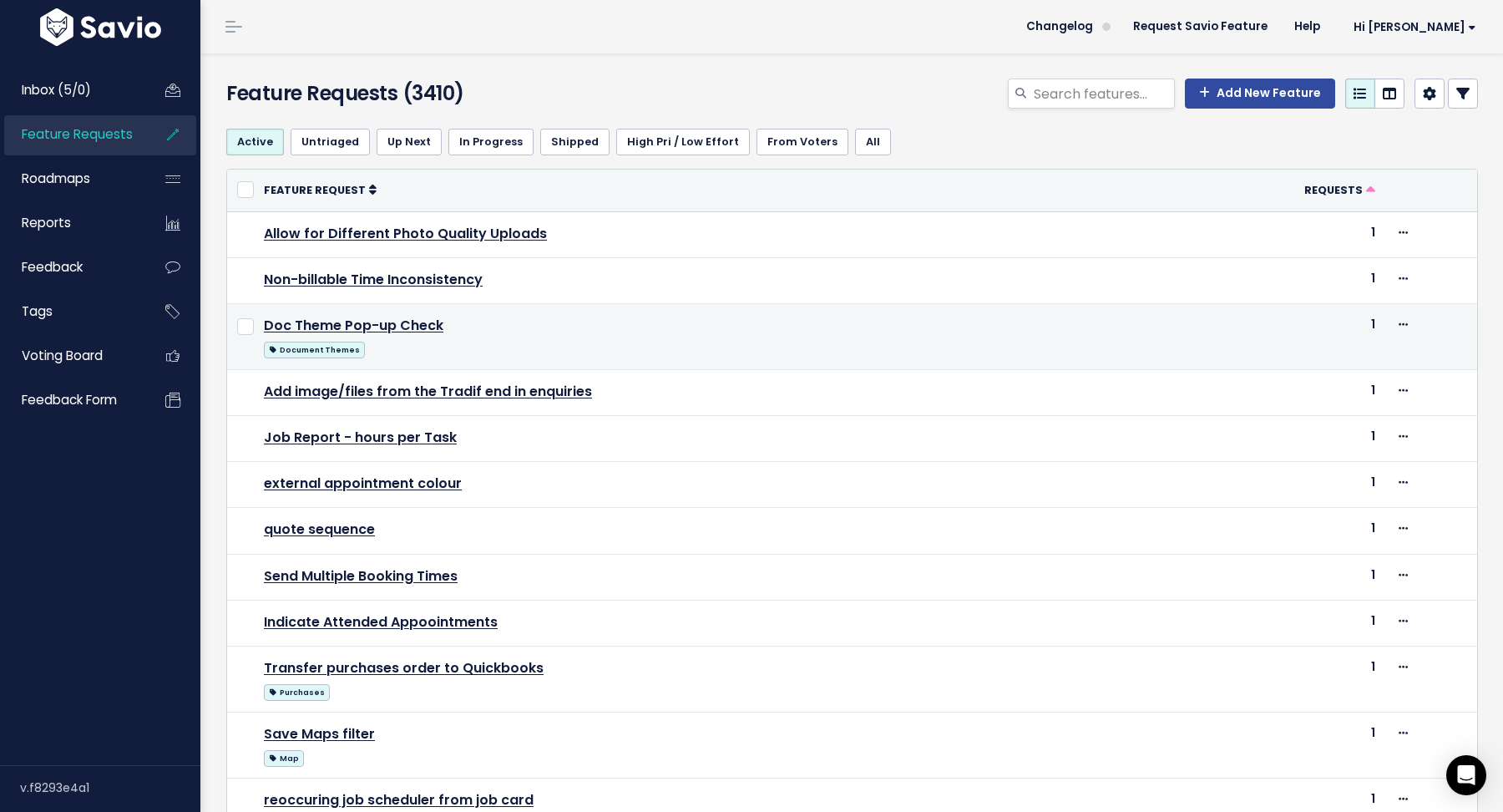
scroll to position [572, 0]
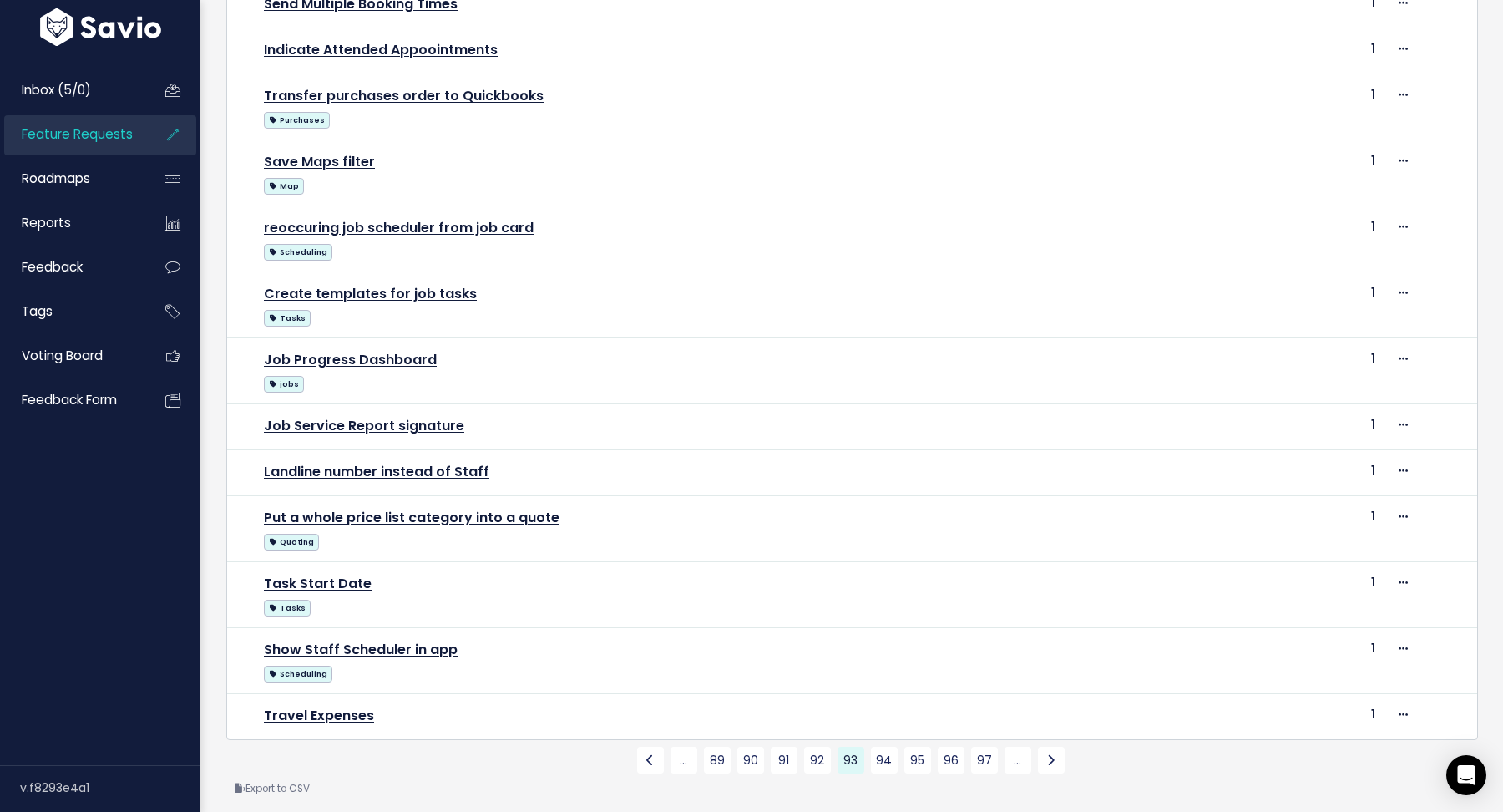
click at [288, 756] on link "Export to CSV" at bounding box center [272, 788] width 75 height 13
